Goal: Task Accomplishment & Management: Use online tool/utility

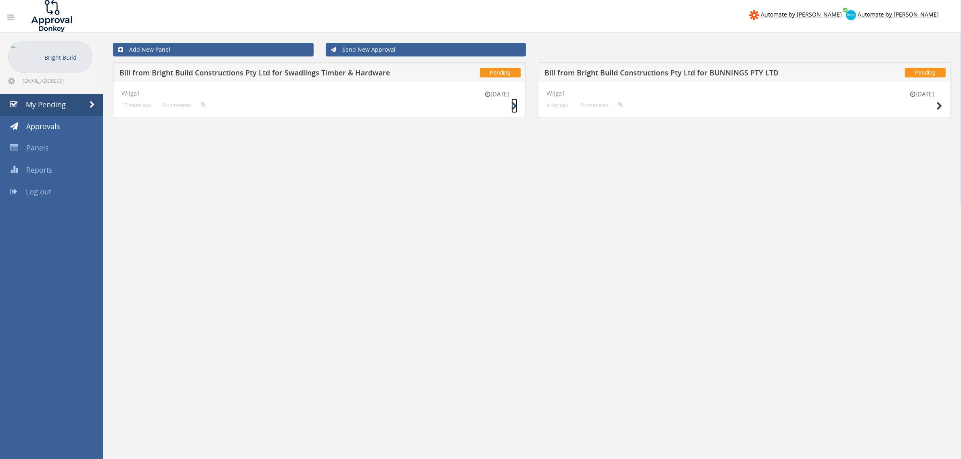
click at [516, 105] on icon at bounding box center [515, 106] width 6 height 8
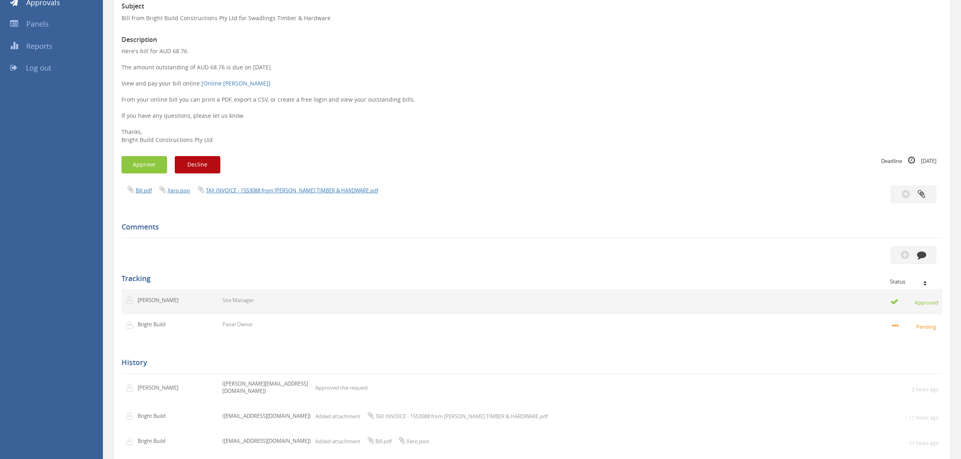
scroll to position [168, 0]
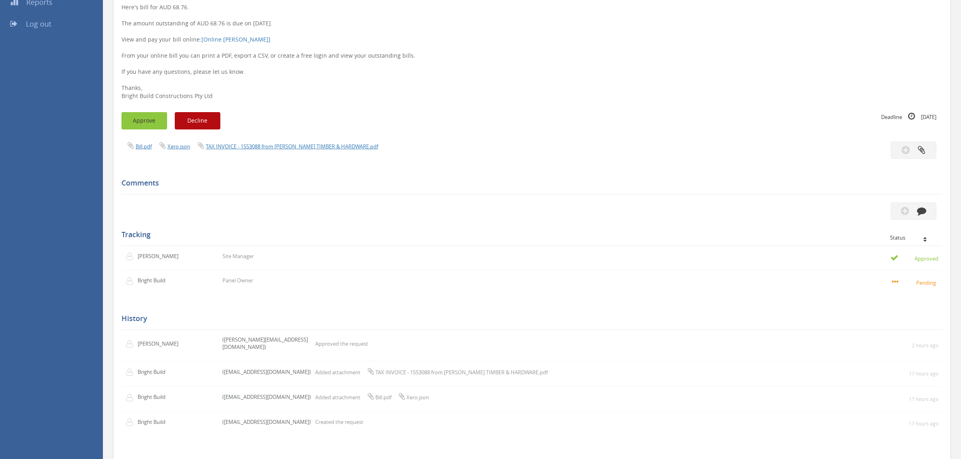
click at [147, 120] on button "Approve" at bounding box center [145, 120] width 46 height 17
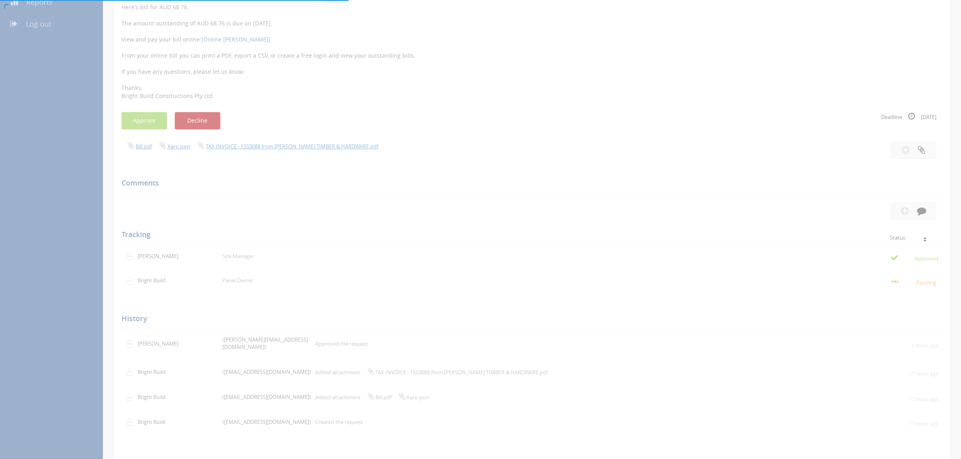
scroll to position [32, 0]
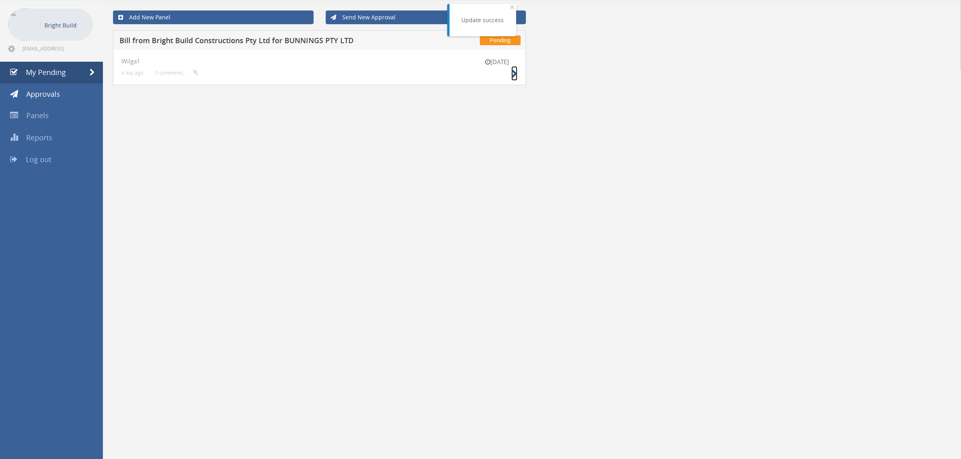
click at [513, 73] on icon at bounding box center [515, 74] width 6 height 8
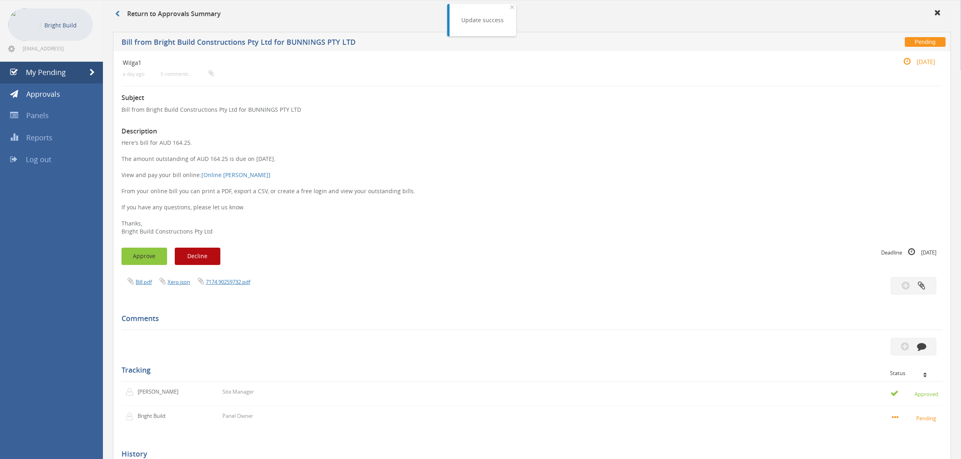
click at [138, 260] on button "Approve" at bounding box center [145, 256] width 46 height 17
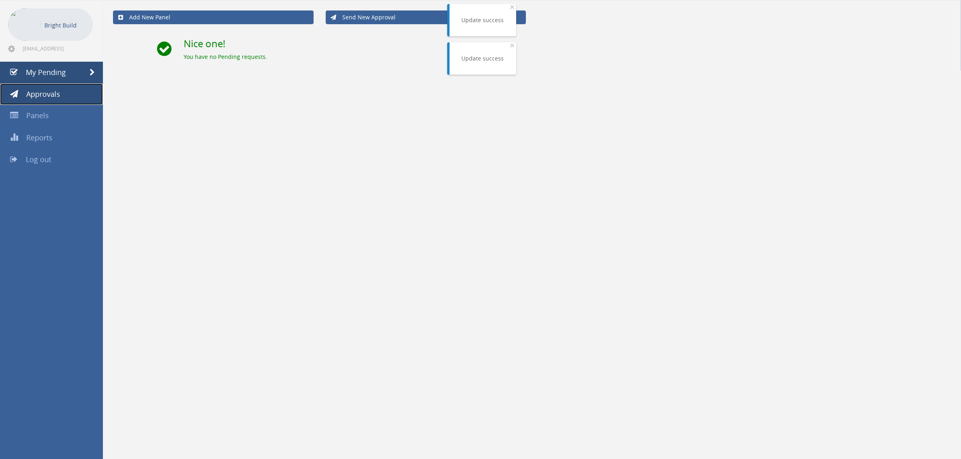
click at [45, 86] on link "Approvals" at bounding box center [51, 95] width 103 height 22
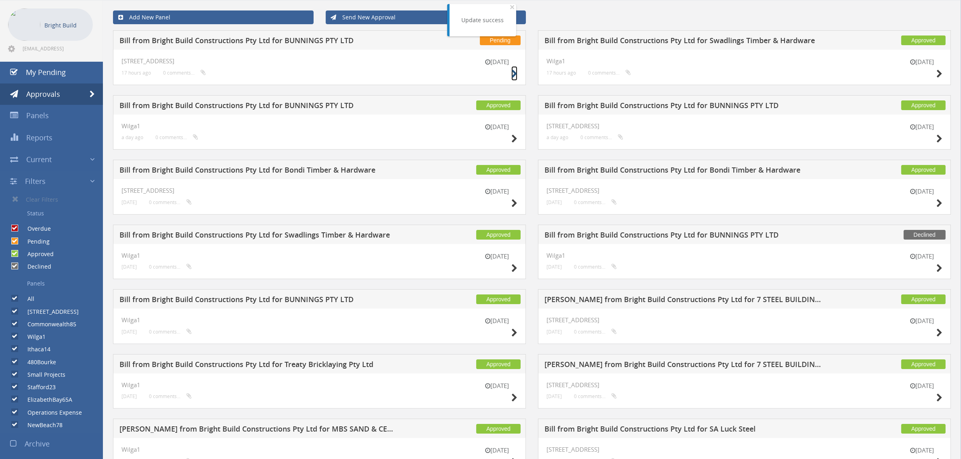
click at [513, 73] on icon at bounding box center [515, 74] width 6 height 8
